Goal: Check status: Check status

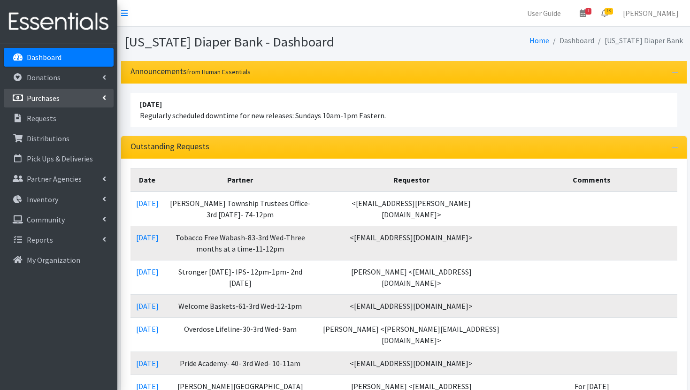
click at [65, 96] on link "Purchases" at bounding box center [59, 98] width 110 height 19
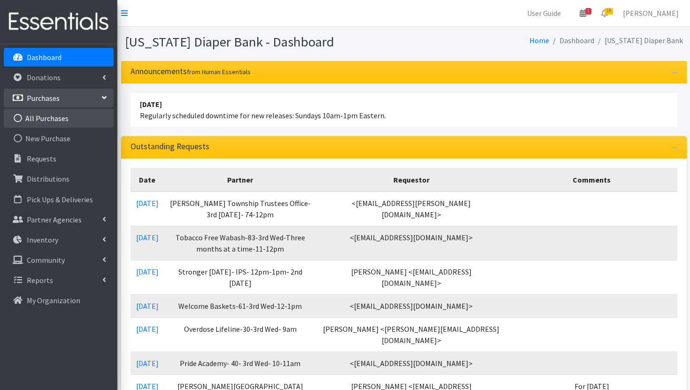
click at [72, 121] on link "All Purchases" at bounding box center [59, 118] width 110 height 19
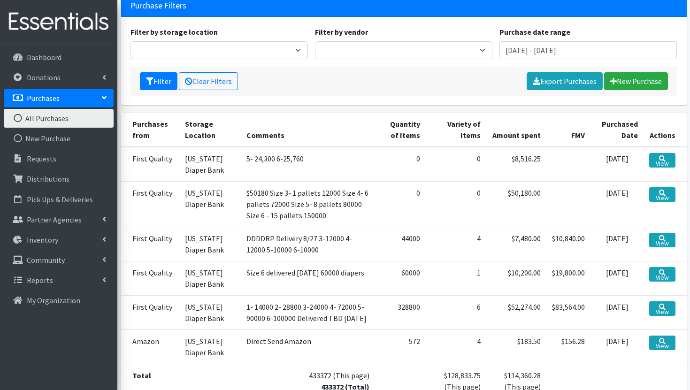
scroll to position [64, 0]
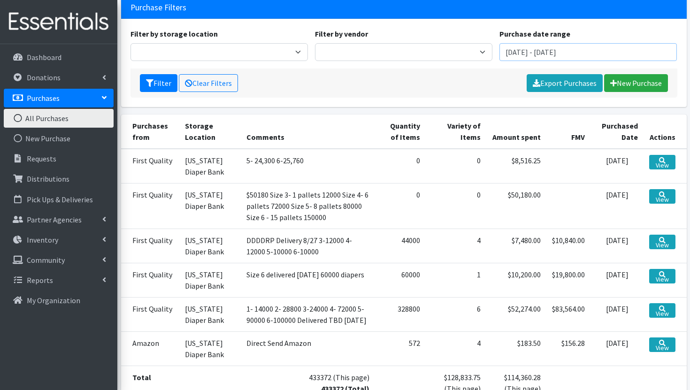
click at [563, 48] on input "[DATE] - [DATE]" at bounding box center [589, 52] width 178 height 18
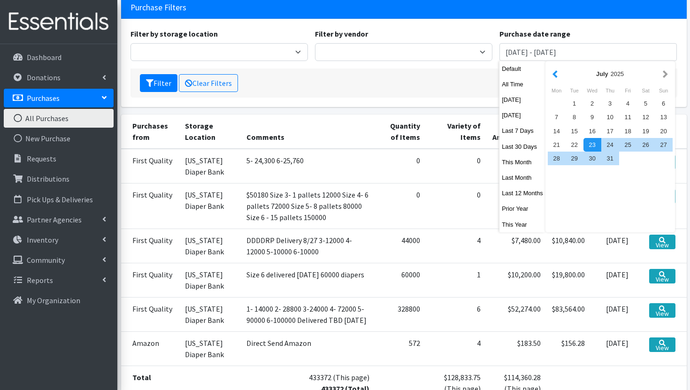
click at [556, 72] on button "button" at bounding box center [555, 74] width 10 height 12
click at [613, 102] on div "1" at bounding box center [611, 104] width 18 height 14
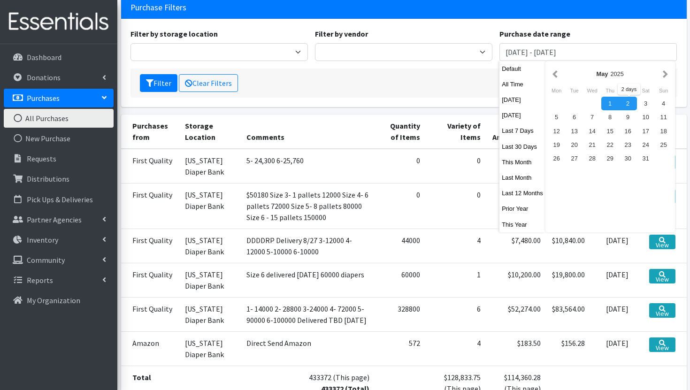
click at [661, 70] on div "May 2025" at bounding box center [610, 74] width 101 height 9
click at [664, 71] on button "button" at bounding box center [666, 74] width 10 height 12
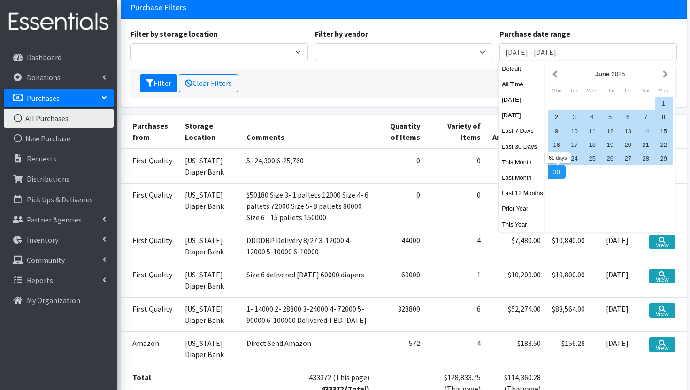
click at [559, 175] on div "30" at bounding box center [557, 172] width 18 height 14
type input "May 1, 2025 - June 30, 2025"
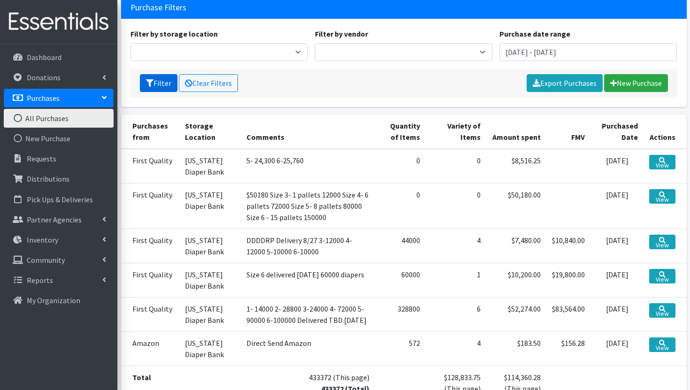
click at [159, 84] on button "Filter" at bounding box center [159, 83] width 38 height 18
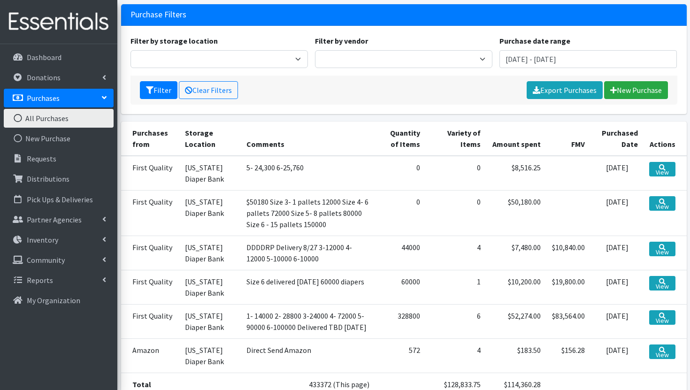
scroll to position [0, 0]
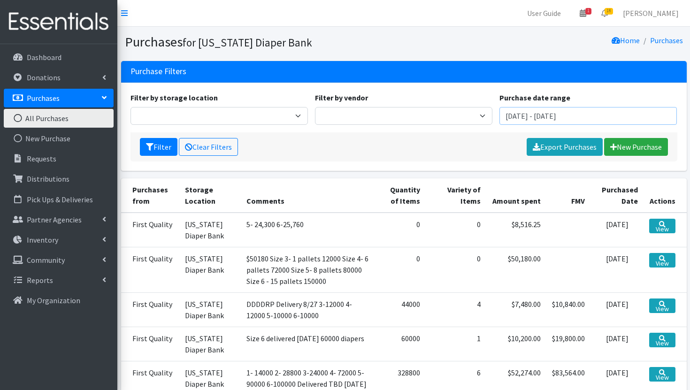
click at [577, 116] on input "May 1, 2025 - June 30, 2025" at bounding box center [589, 116] width 178 height 18
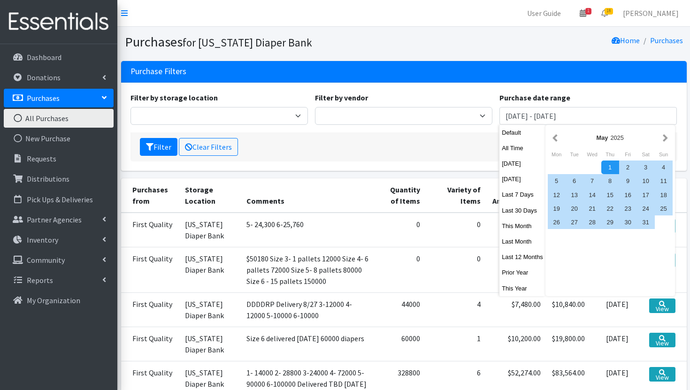
click at [444, 144] on div "Filter Clear Filters Export Purchases New Purchase" at bounding box center [404, 146] width 547 height 29
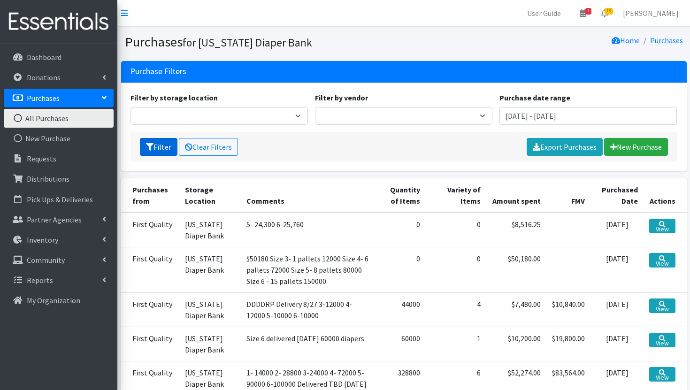
click at [152, 148] on icon "submit" at bounding box center [150, 147] width 8 height 8
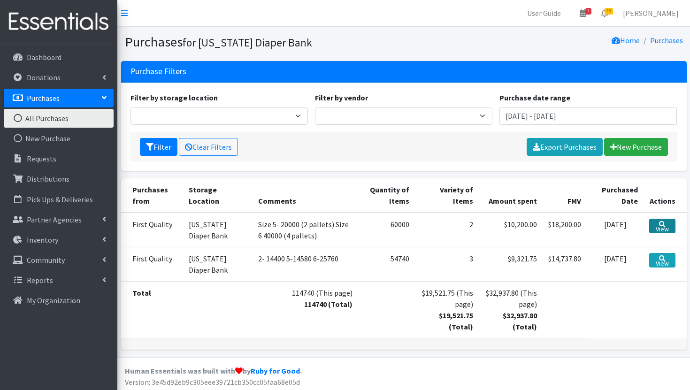
click at [663, 226] on link "View" at bounding box center [663, 226] width 26 height 15
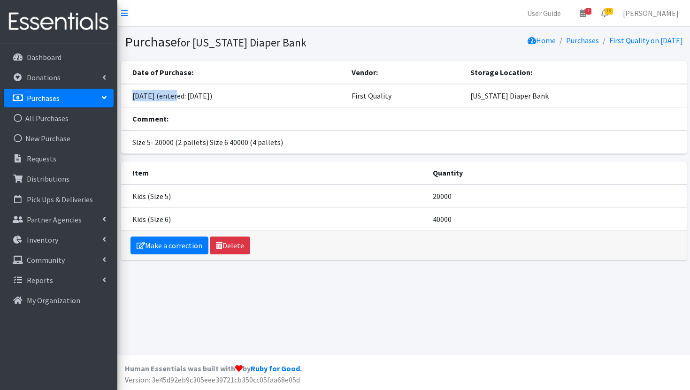
drag, startPoint x: 176, startPoint y: 95, endPoint x: 130, endPoint y: 94, distance: 45.6
click at [130, 94] on td "[DATE] (entered: [DATE])" at bounding box center [233, 95] width 225 height 23
copy td "[DATE]"
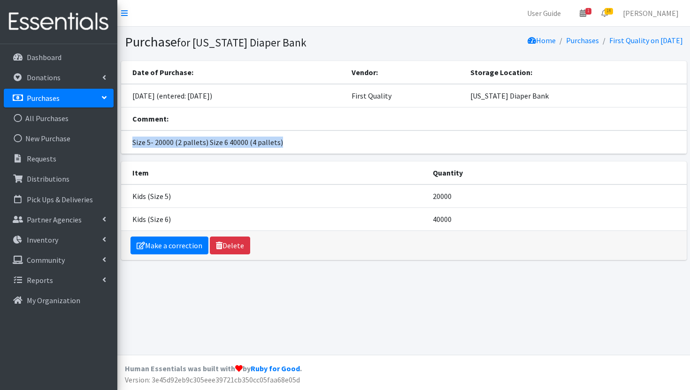
drag, startPoint x: 287, startPoint y: 142, endPoint x: 133, endPoint y: 142, distance: 153.6
click at [133, 142] on td "Size 5- 20000 (2 pallets) Size 6 40000 (4 pallets)" at bounding box center [404, 142] width 566 height 23
copy td "Size 5- 20000 (2 pallets) Size 6 40000 (4 pallets)"
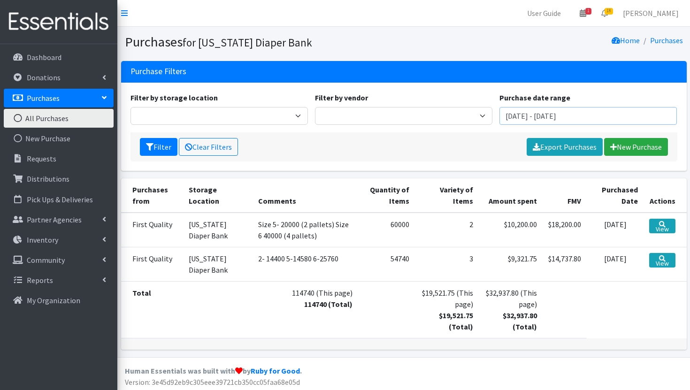
click at [518, 116] on input "May 1, 2025 - June 30, 2025" at bounding box center [589, 116] width 178 height 18
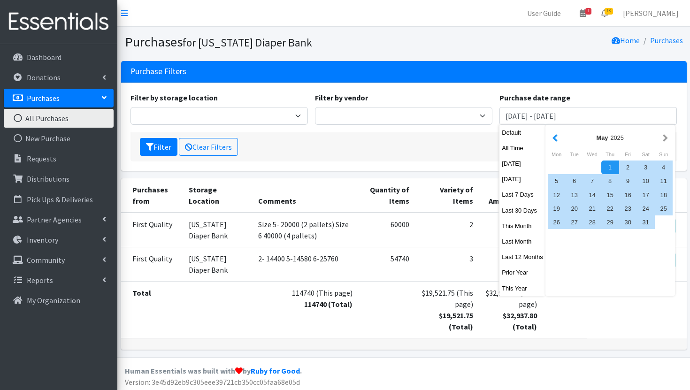
click at [558, 135] on button "button" at bounding box center [555, 138] width 10 height 12
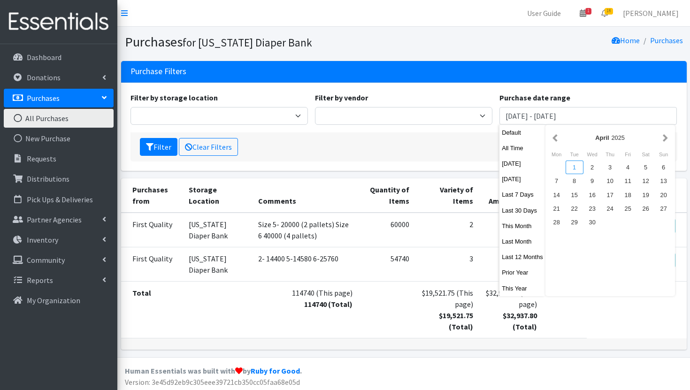
click at [576, 167] on div "1" at bounding box center [575, 168] width 18 height 14
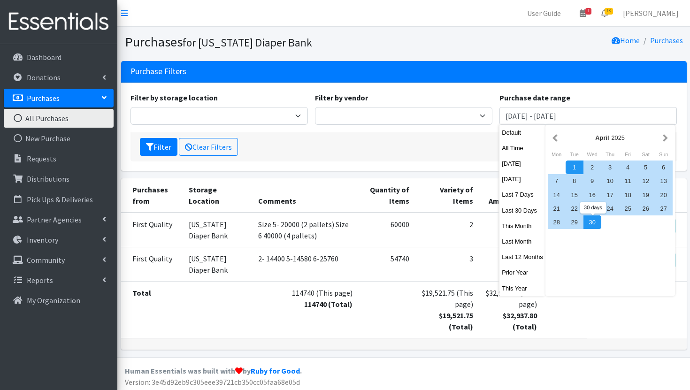
click at [592, 225] on div "30" at bounding box center [593, 223] width 18 height 14
type input "[DATE] - [DATE]"
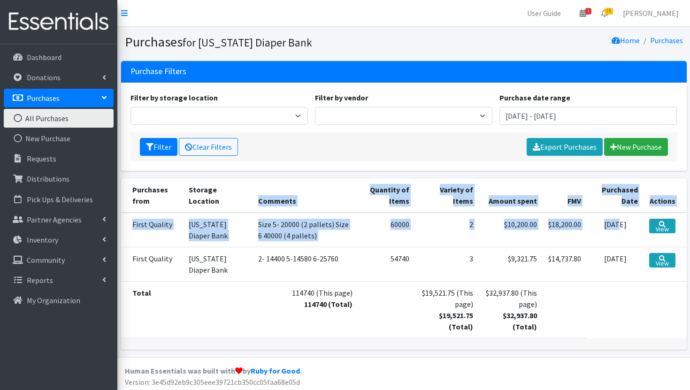
drag, startPoint x: 592, startPoint y: 225, endPoint x: 273, endPoint y: 190, distance: 320.8
click at [273, 190] on table "Purchases from Storage Location Comments Quantity of Items Variety of Items Amo…" at bounding box center [404, 258] width 566 height 160
click at [160, 142] on button "Filter" at bounding box center [159, 147] width 38 height 18
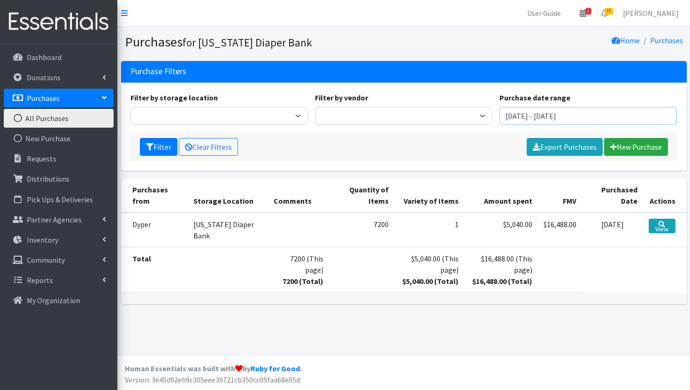
click at [519, 113] on input "[DATE] - [DATE]" at bounding box center [589, 116] width 178 height 18
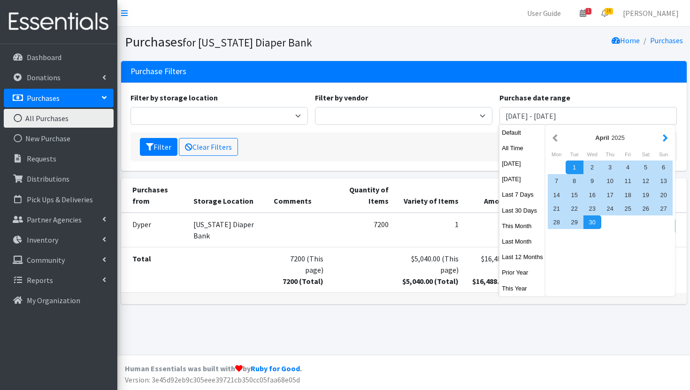
click at [665, 138] on button "button" at bounding box center [666, 138] width 10 height 12
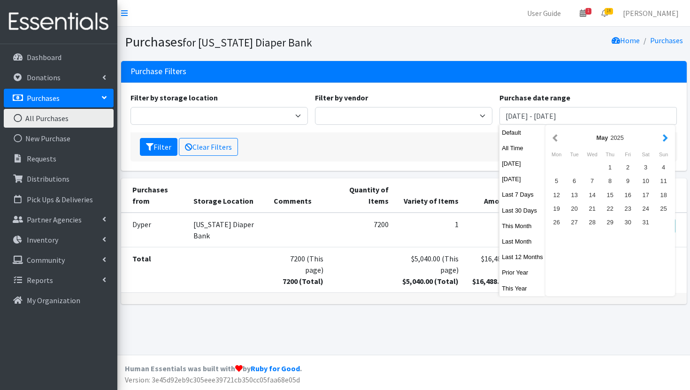
click at [663, 135] on button "button" at bounding box center [666, 138] width 10 height 12
click at [577, 165] on div "1" at bounding box center [575, 168] width 18 height 14
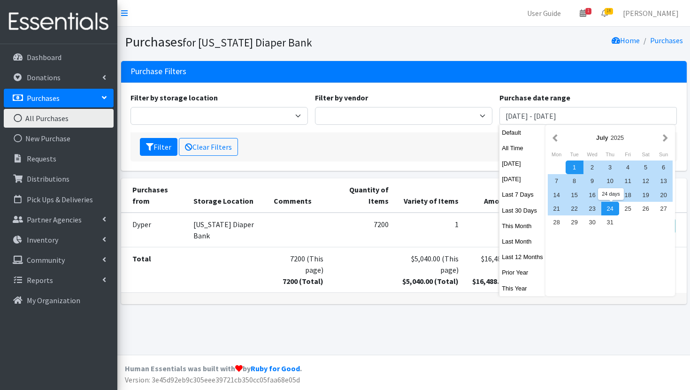
click at [609, 211] on div "24" at bounding box center [611, 209] width 18 height 14
type input "[DATE] - [DATE]"
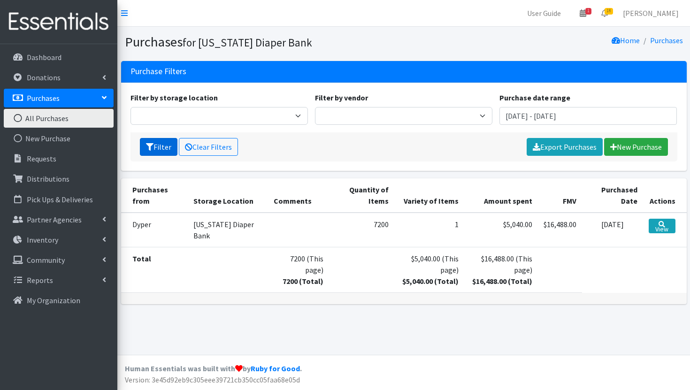
click at [168, 148] on button "Filter" at bounding box center [159, 147] width 38 height 18
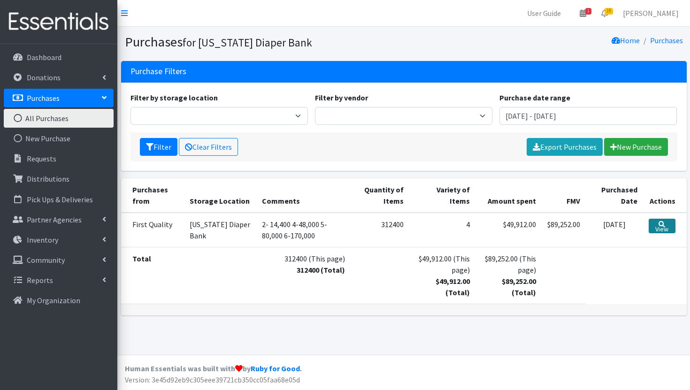
click at [665, 224] on icon at bounding box center [662, 224] width 7 height 7
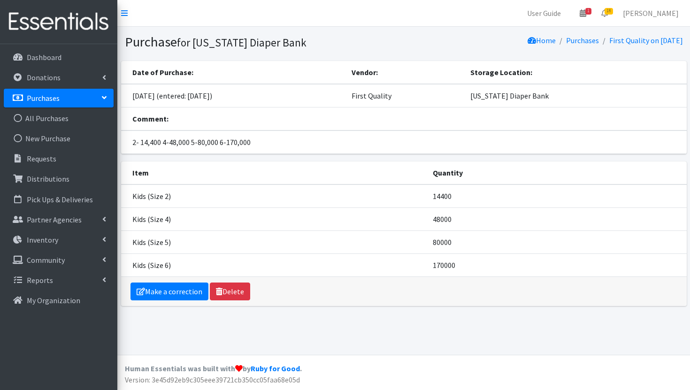
drag, startPoint x: 444, startPoint y: 97, endPoint x: 390, endPoint y: 92, distance: 53.8
click at [390, 92] on tr "July 7 2025 (entered: July 7 2025) First Quality Indiana Diaper Bank" at bounding box center [404, 95] width 566 height 23
drag, startPoint x: 458, startPoint y: 265, endPoint x: 430, endPoint y: 267, distance: 28.7
click at [430, 267] on td "170000" at bounding box center [557, 265] width 260 height 23
copy td "170000"
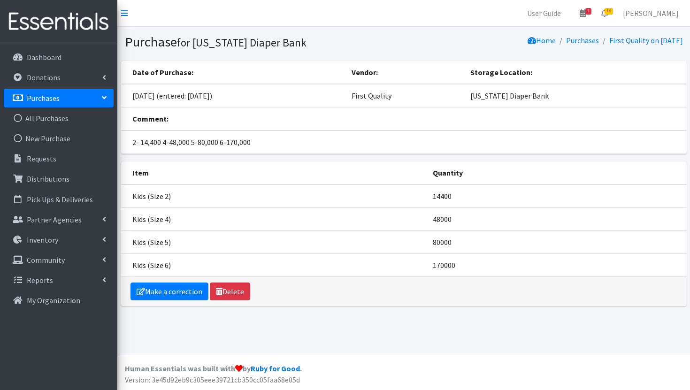
click at [310, 216] on td "Kids (Size 4)" at bounding box center [274, 219] width 306 height 23
click at [75, 62] on link "Dashboard" at bounding box center [59, 57] width 110 height 19
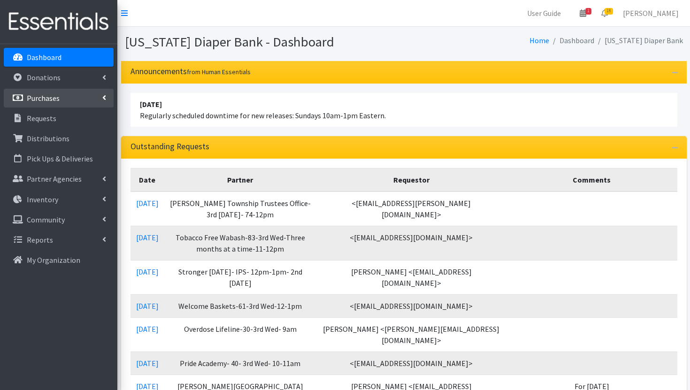
click at [63, 92] on link "Purchases" at bounding box center [59, 98] width 110 height 19
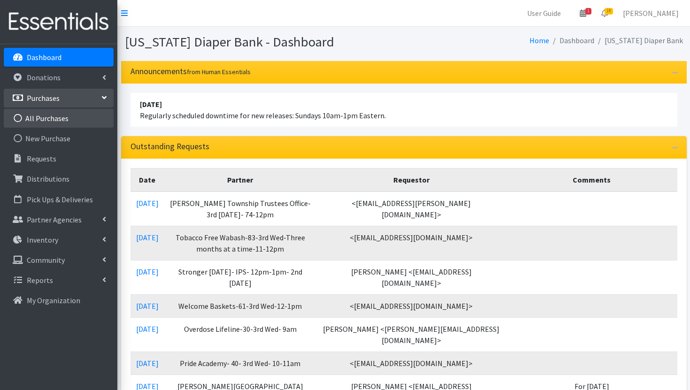
click at [85, 123] on link "All Purchases" at bounding box center [59, 118] width 110 height 19
